Goal: Task Accomplishment & Management: Complete application form

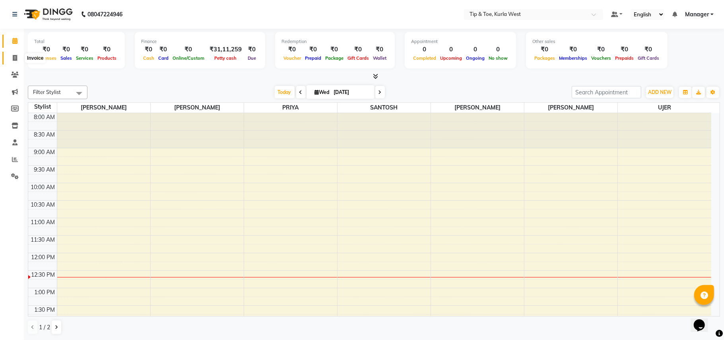
click at [15, 57] on icon at bounding box center [15, 58] width 4 height 6
select select "5986"
select select "service"
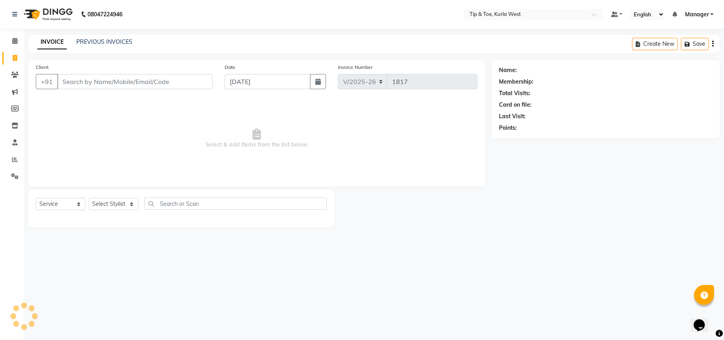
click at [75, 80] on input "Client" at bounding box center [135, 81] width 156 height 15
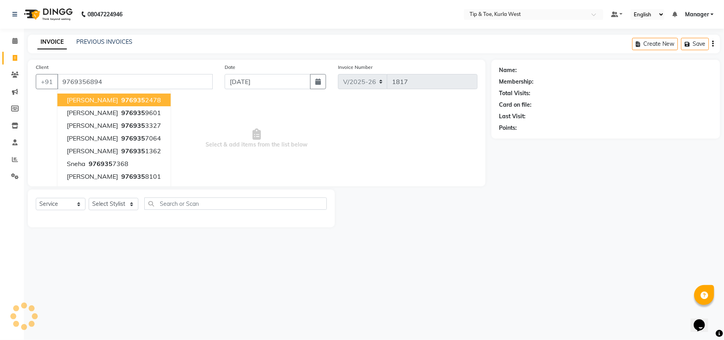
type input "9769356894"
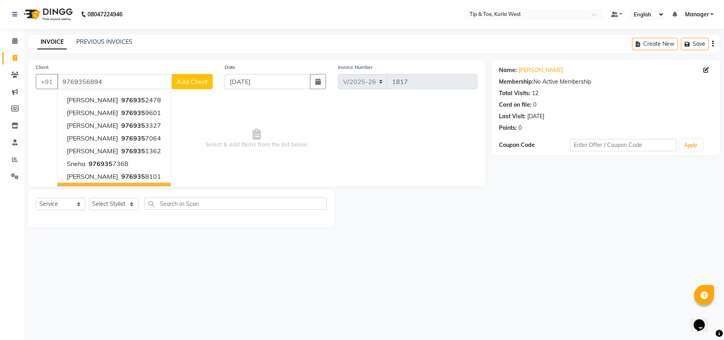
click at [170, 225] on div "Select Service Product Membership Package Voucher Prepaid Gift Card Select Styl…" at bounding box center [181, 208] width 307 height 38
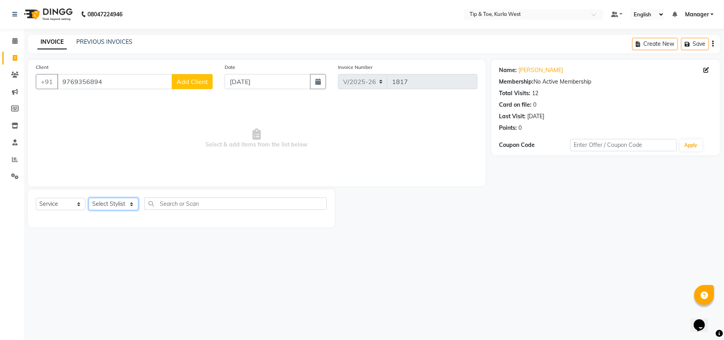
click at [123, 204] on select "Select Stylist [PERSON_NAME] [PERSON_NAME] Kurla login access Manager [PERSON_N…" at bounding box center [114, 204] width 50 height 12
select select "42737"
click at [89, 198] on select "Select Stylist [PERSON_NAME] [PERSON_NAME] Kurla login access Manager [PERSON_N…" at bounding box center [114, 204] width 50 height 12
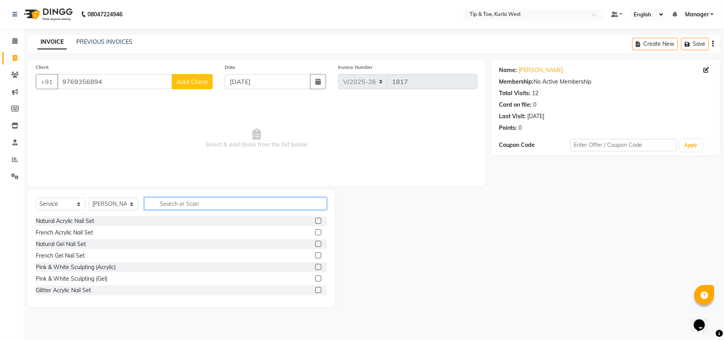
click at [165, 199] on input "text" at bounding box center [235, 203] width 183 height 12
type input "WAS"
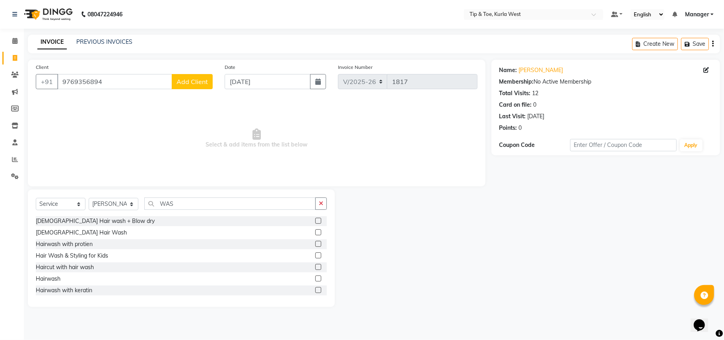
click at [315, 266] on label at bounding box center [318, 267] width 6 height 6
click at [315, 266] on input "checkbox" at bounding box center [317, 267] width 5 height 5
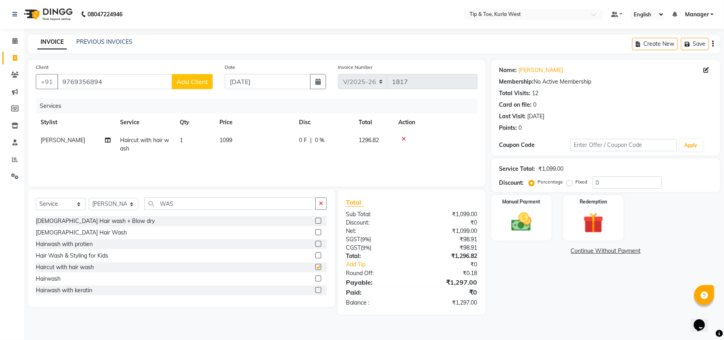
checkbox input "false"
click at [189, 202] on input "WAS" at bounding box center [229, 203] width 171 height 12
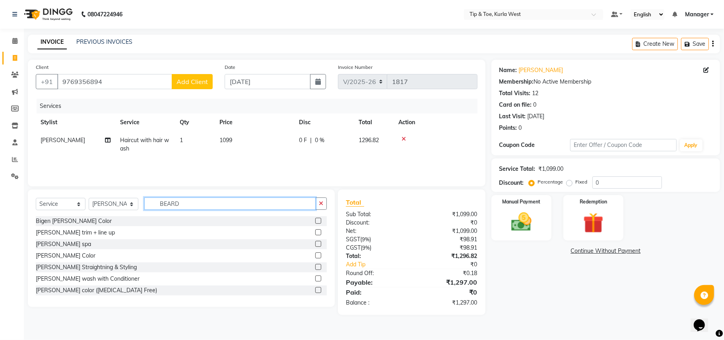
type input "BEARD"
click at [315, 233] on label at bounding box center [318, 232] width 6 height 6
click at [315, 233] on input "checkbox" at bounding box center [317, 232] width 5 height 5
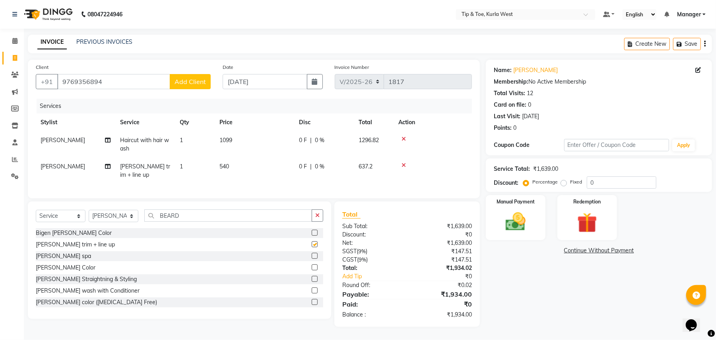
checkbox input "false"
click at [247, 177] on td "540" at bounding box center [255, 171] width 80 height 26
select select "42737"
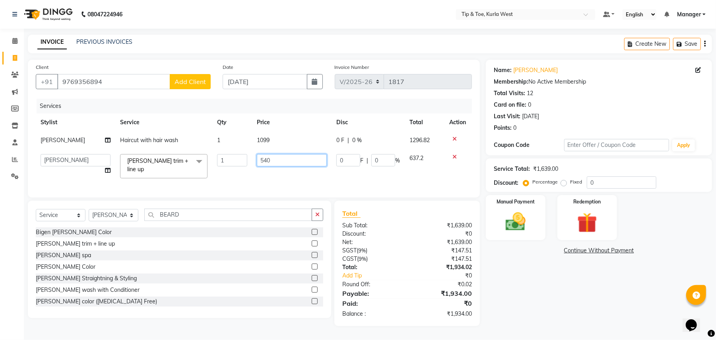
drag, startPoint x: 271, startPoint y: 161, endPoint x: 234, endPoint y: 157, distance: 37.3
click at [235, 158] on tr "[PERSON_NAME] [PERSON_NAME] Kurla login access Manager [PERSON_NAME] [PERSON_NA…" at bounding box center [254, 166] width 436 height 34
type input "499"
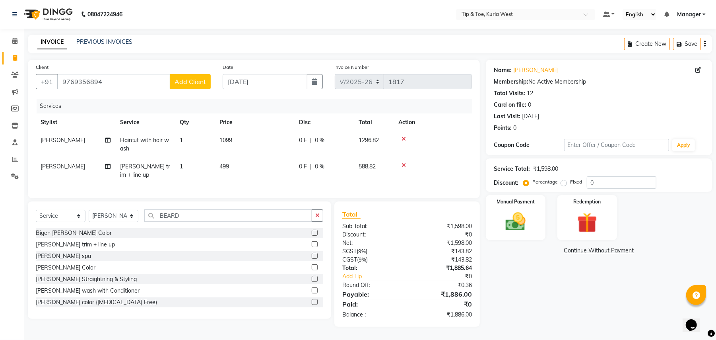
drag, startPoint x: 527, startPoint y: 279, endPoint x: 422, endPoint y: 210, distance: 125.9
click at [527, 280] on div "Name: [PERSON_NAME] Membership: No Active Membership Total Visits: 12 Card on f…" at bounding box center [602, 193] width 232 height 267
click at [255, 145] on td "1099" at bounding box center [255, 144] width 80 height 26
select select "42737"
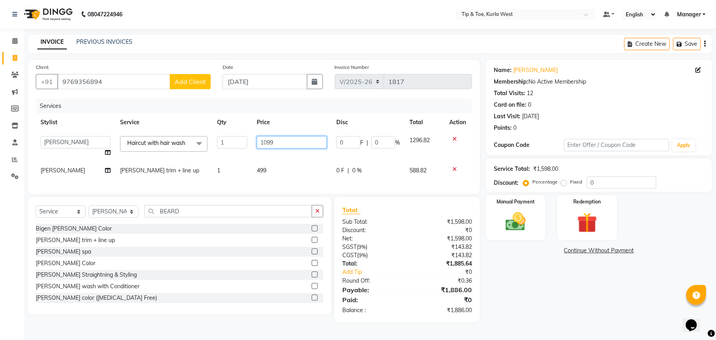
drag, startPoint x: 288, startPoint y: 137, endPoint x: 223, endPoint y: 144, distance: 65.6
click at [233, 142] on tr "[PERSON_NAME] [PERSON_NAME] Kurla login access Manager [PERSON_NAME] PRIYA [PER…" at bounding box center [254, 146] width 436 height 30
type input "799"
click at [539, 280] on div "Name: [PERSON_NAME] Membership: No Active Membership Total Visits: 12 Card on f…" at bounding box center [602, 191] width 232 height 263
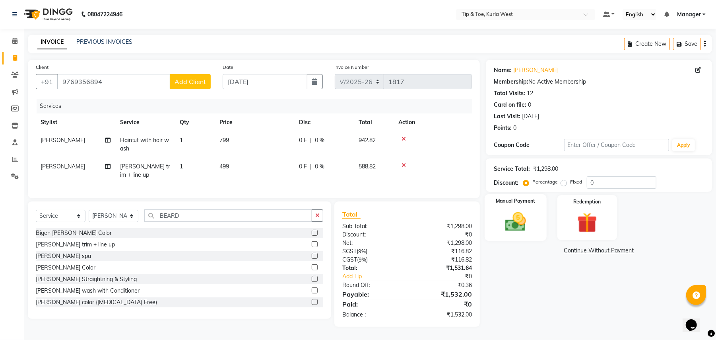
click at [520, 227] on img at bounding box center [516, 222] width 34 height 24
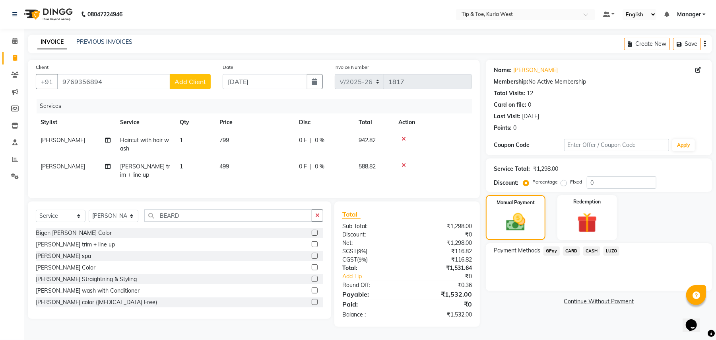
click at [569, 250] on span "CARD" at bounding box center [571, 250] width 17 height 9
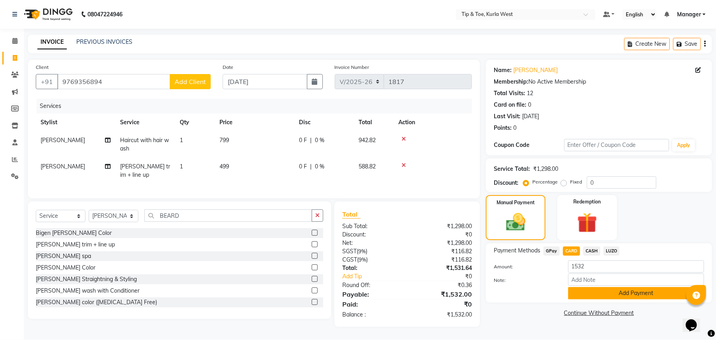
click at [587, 288] on button "Add Payment" at bounding box center [636, 293] width 136 height 12
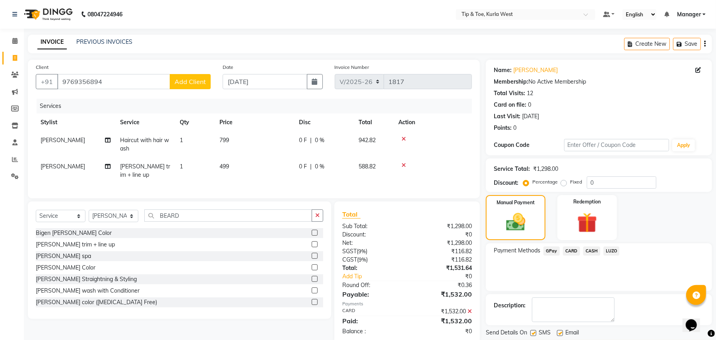
drag, startPoint x: 715, startPoint y: 252, endPoint x: 724, endPoint y: 335, distance: 83.6
click at [716, 333] on html "08047224946 Select Location × Tip & Toe, Kurla West Default Panel My Panel Engl…" at bounding box center [358, 170] width 716 height 340
click at [656, 266] on div "Payment Methods GPay CARD CASH LUZO" at bounding box center [599, 267] width 226 height 48
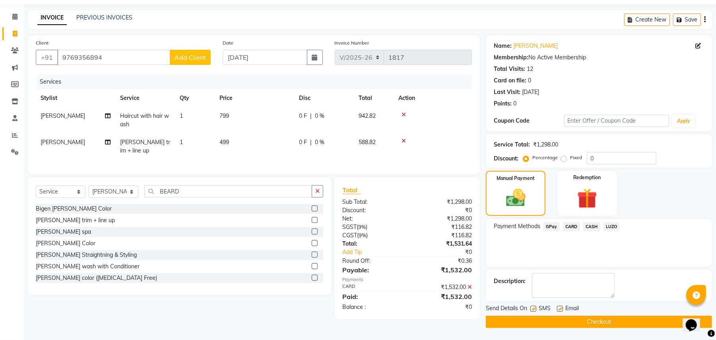
click at [598, 313] on div "Send Details On SMS Email" at bounding box center [599, 309] width 226 height 10
click at [600, 319] on button "Checkout" at bounding box center [599, 321] width 226 height 12
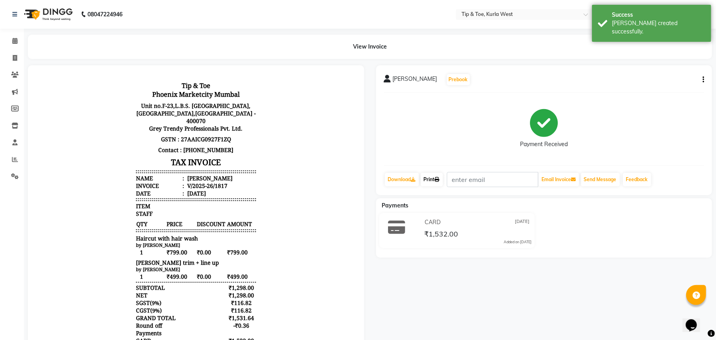
click at [443, 178] on link "Print" at bounding box center [432, 180] width 22 height 14
click at [19, 40] on span at bounding box center [15, 41] width 14 height 9
